Goal: Transaction & Acquisition: Purchase product/service

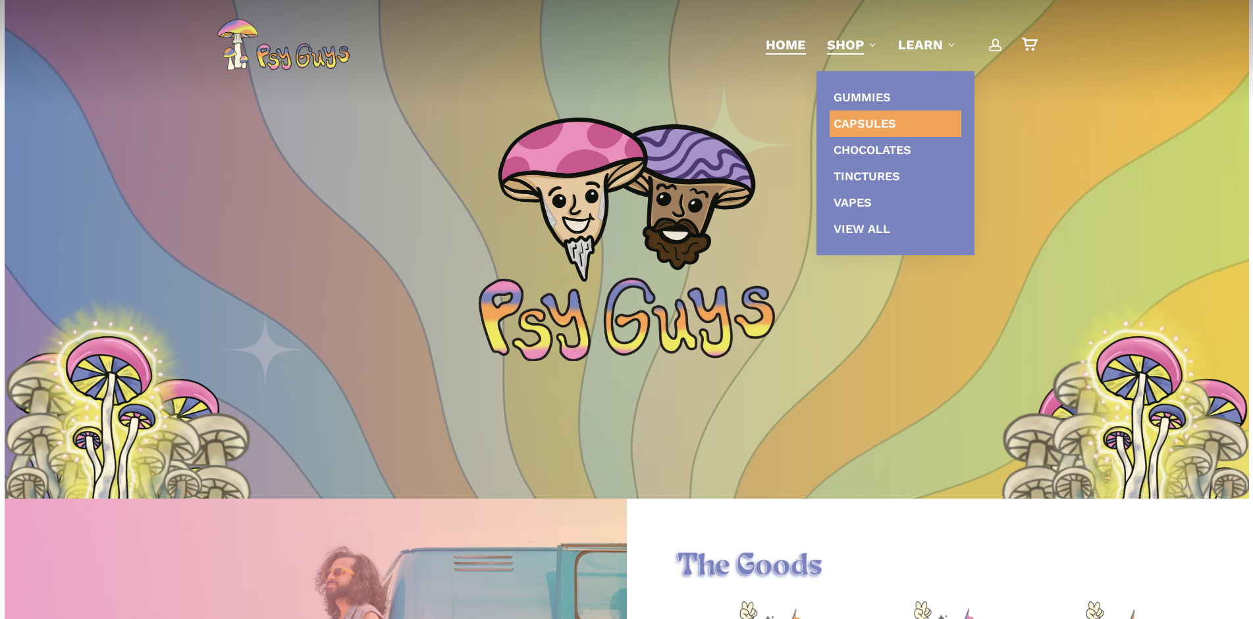
click at [855, 122] on span "Capsules" at bounding box center [864, 123] width 63 height 14
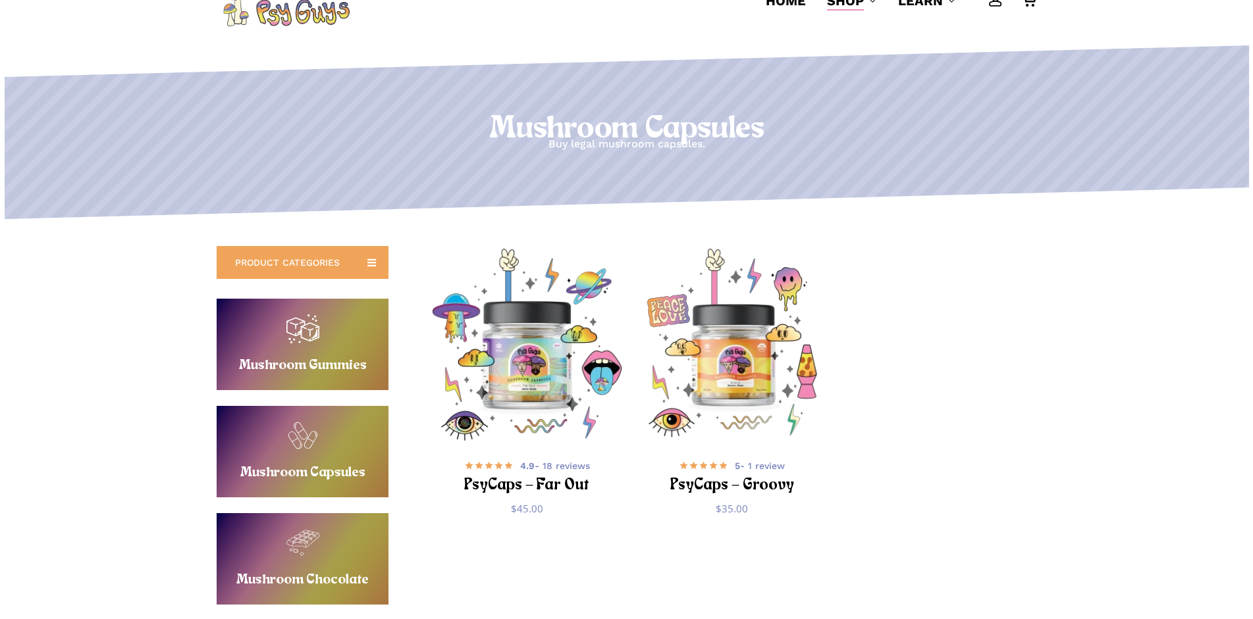
scroll to position [134, 0]
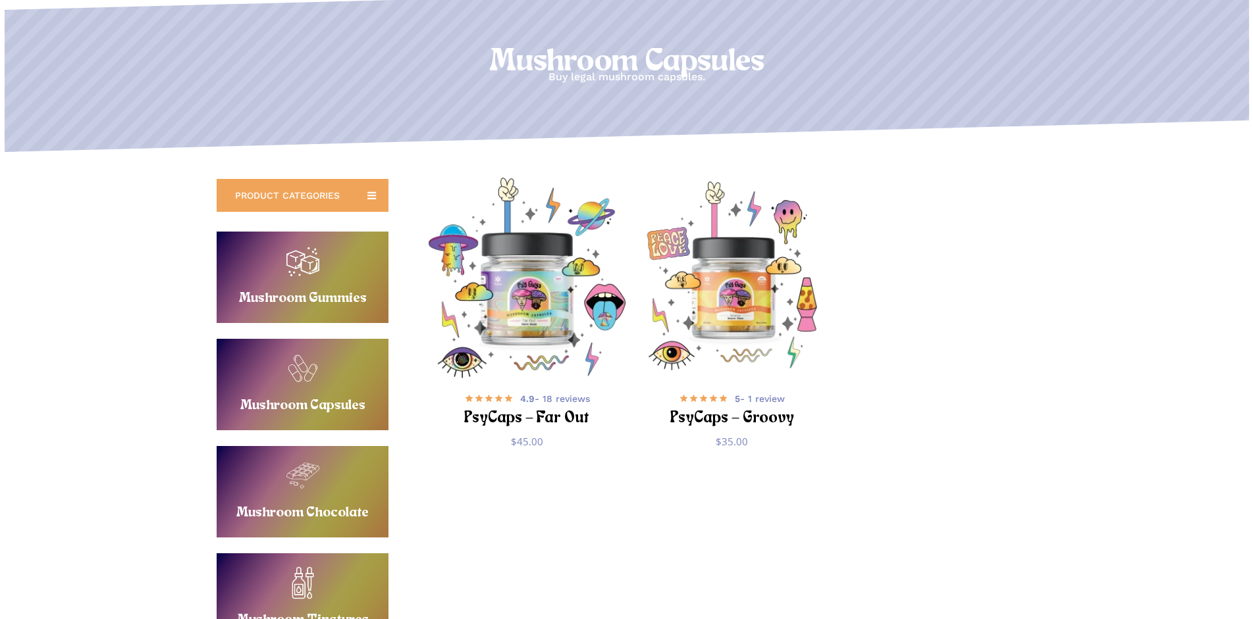
click at [546, 296] on img "PsyCaps - Far Out" at bounding box center [527, 278] width 200 height 200
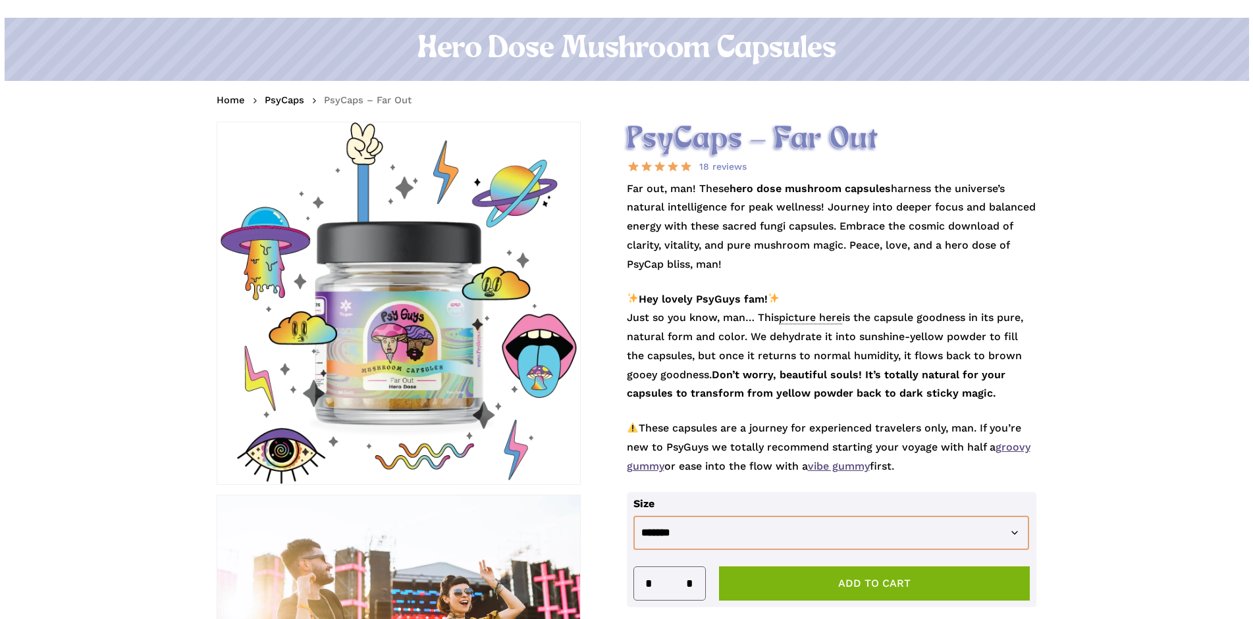
scroll to position [201, 0]
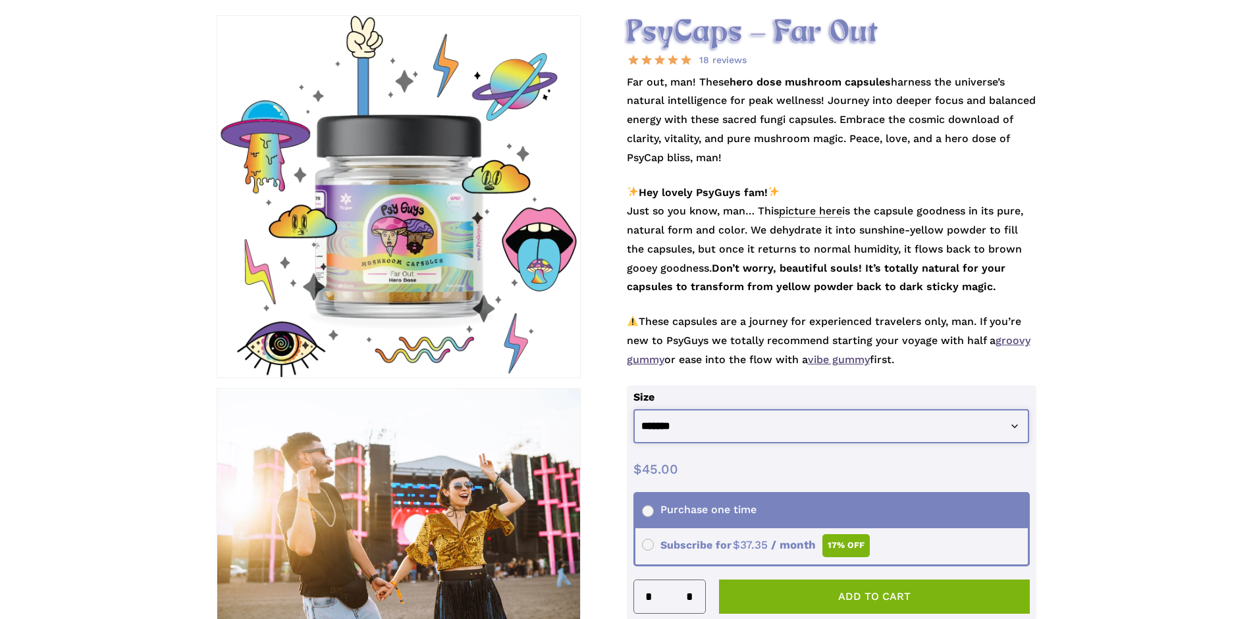
select select "********"
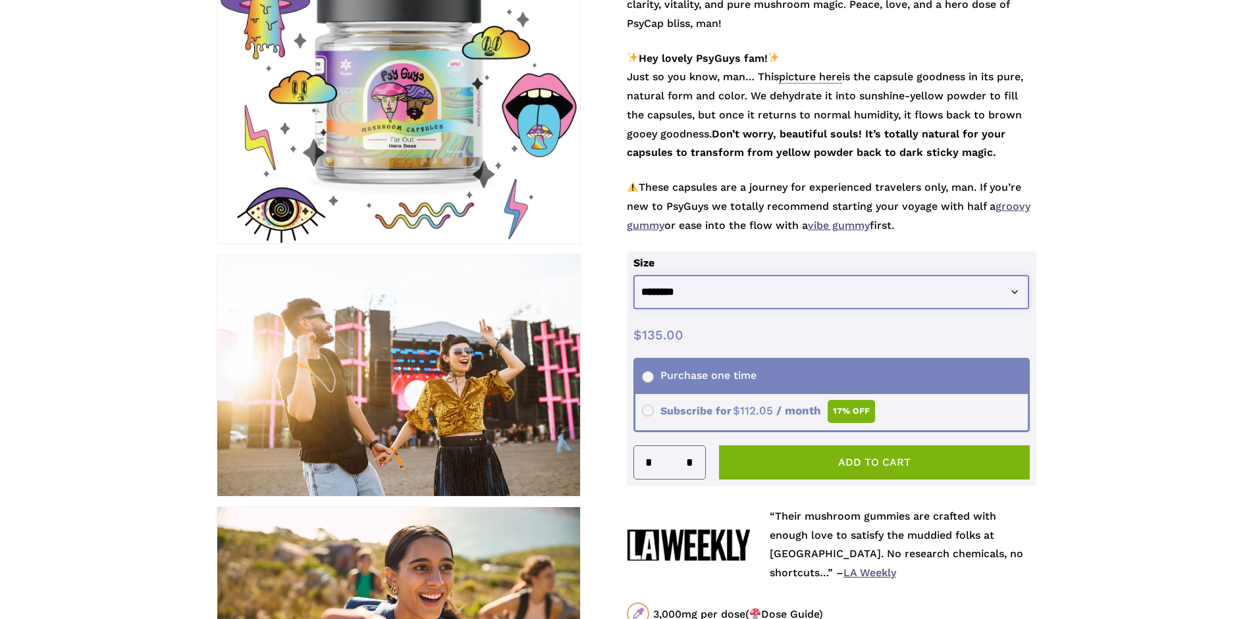
scroll to position [0, 0]
